Goal: Information Seeking & Learning: Learn about a topic

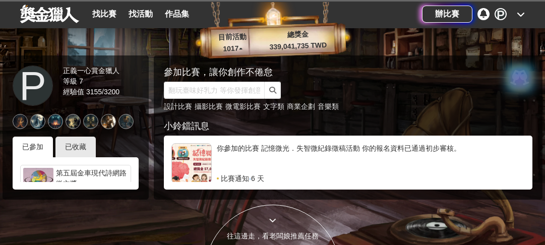
scroll to position [2090, 0]
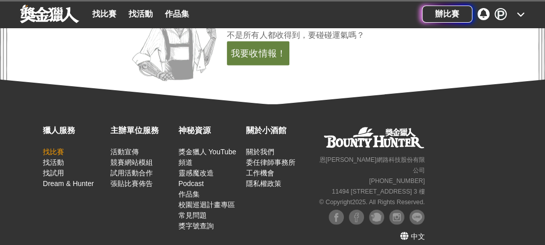
click at [49, 150] on link "找比賽" at bounding box center [53, 152] width 21 height 8
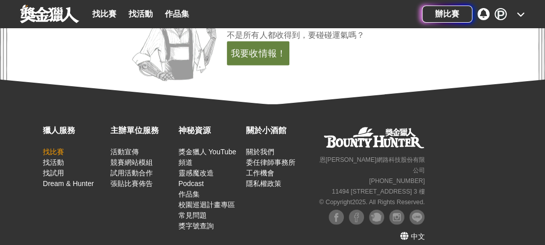
scroll to position [0, 0]
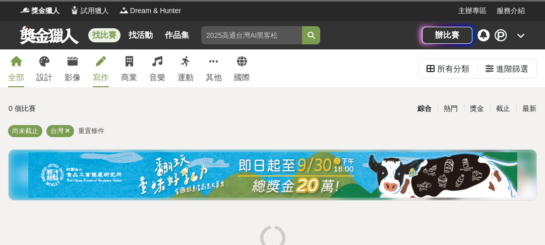
click at [98, 76] on div "寫作" at bounding box center [101, 78] width 16 height 12
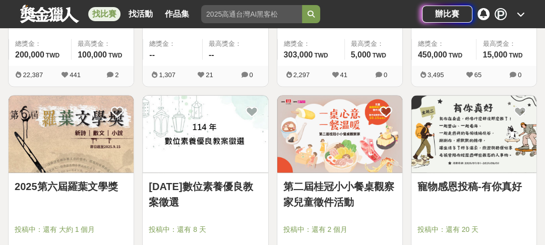
scroll to position [1250, 0]
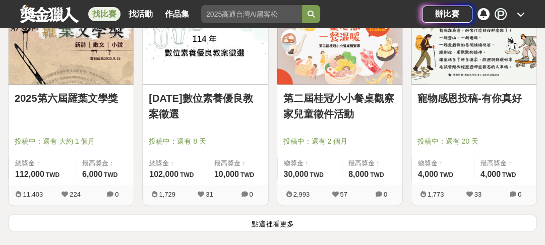
click at [273, 219] on button "點這裡看更多" at bounding box center [272, 223] width 529 height 18
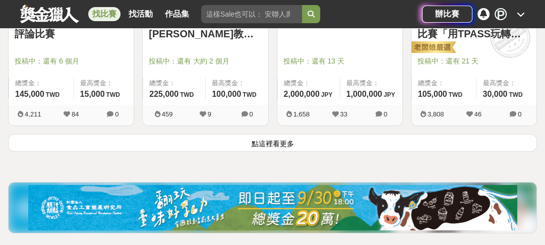
scroll to position [2660, 0]
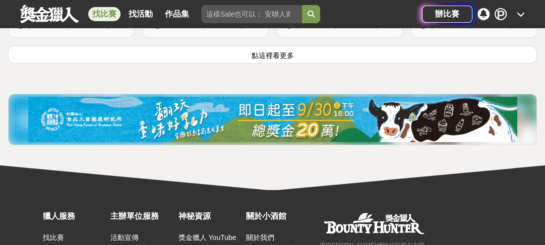
click at [281, 49] on button "點這裡看更多" at bounding box center [272, 55] width 529 height 18
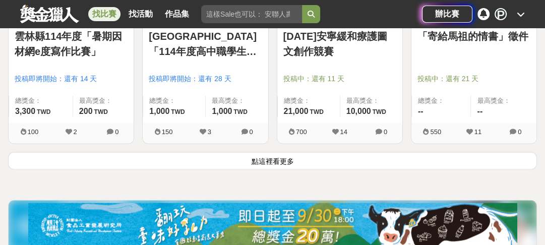
scroll to position [3829, 0]
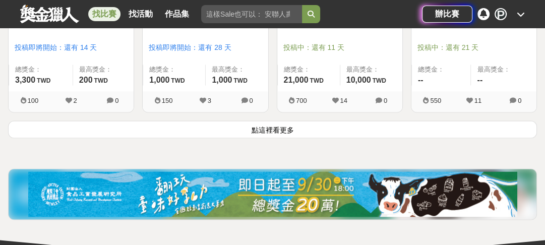
click at [294, 126] on button "點這裡看更多" at bounding box center [272, 129] width 529 height 18
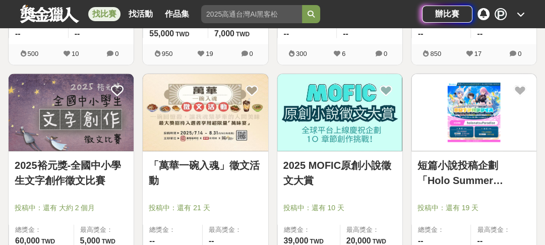
scroll to position [4394, 0]
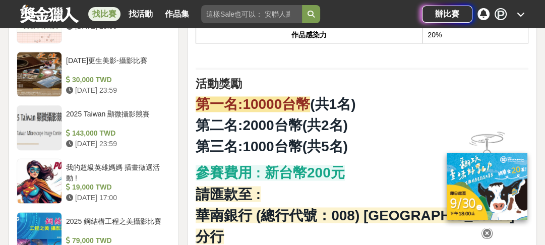
scroll to position [1166, 0]
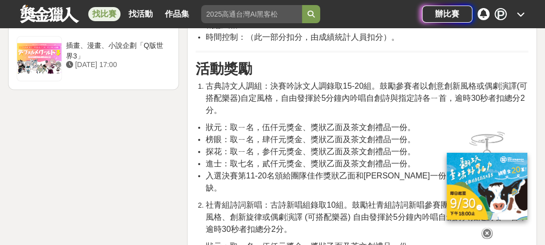
scroll to position [1653, 0]
